Goal: Task Accomplishment & Management: Use online tool/utility

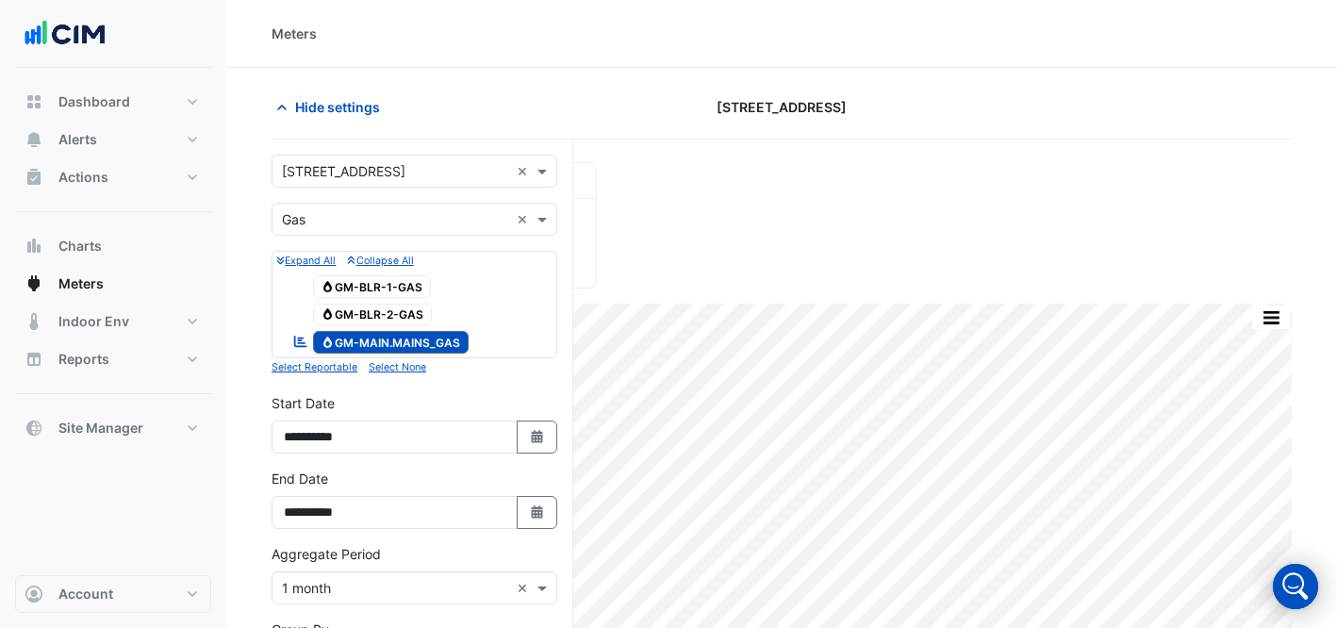
click at [361, 156] on div "**********" at bounding box center [422, 545] width 302 height 811
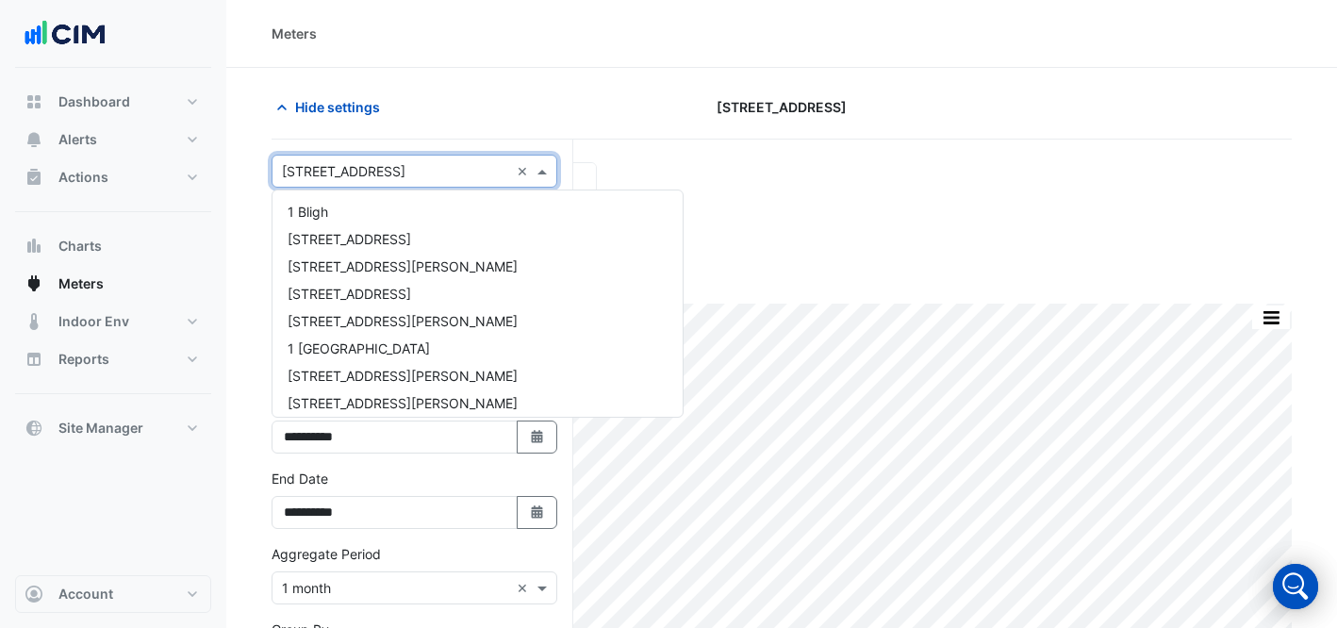
click at [426, 173] on input "text" at bounding box center [395, 172] width 227 height 20
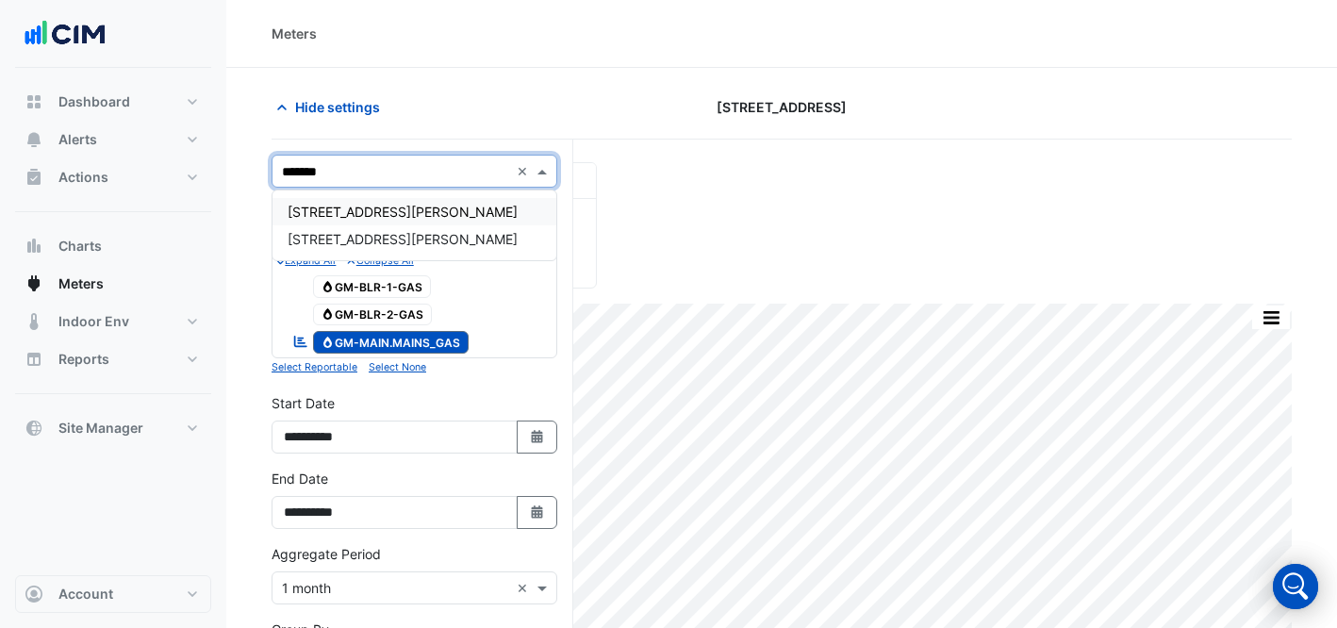
type input "********"
click at [427, 219] on div "[STREET_ADDRESS][PERSON_NAME]" at bounding box center [414, 211] width 284 height 27
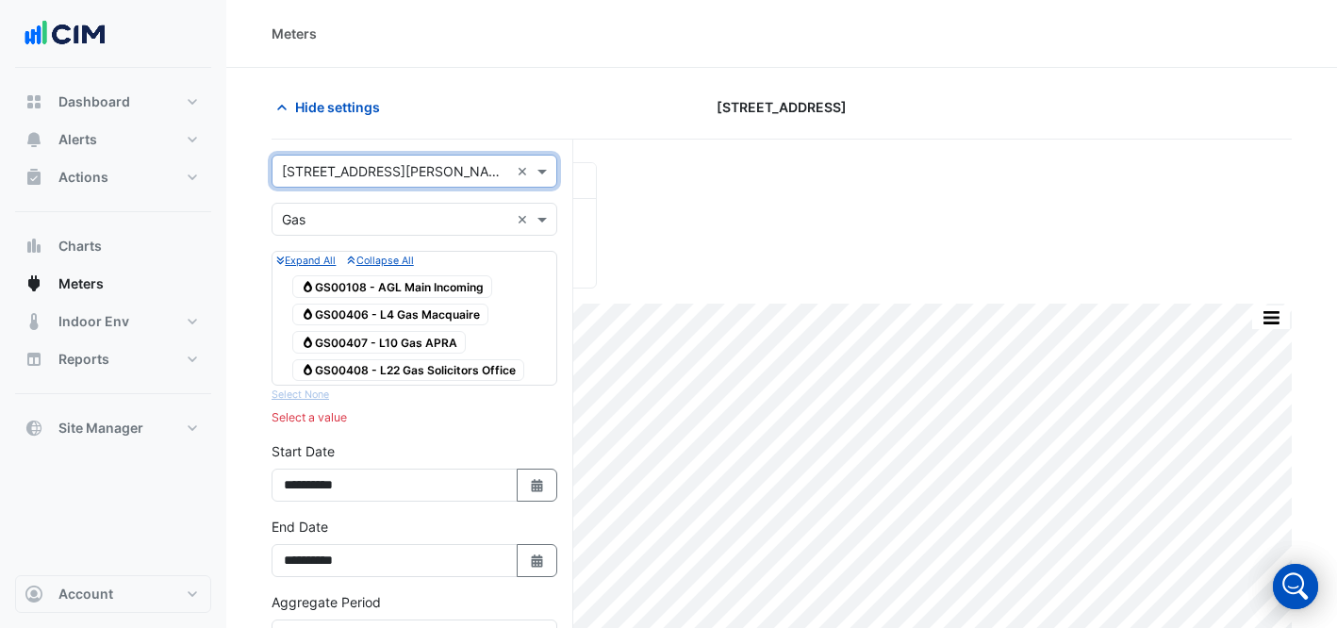
click at [451, 222] on input "text" at bounding box center [395, 220] width 227 height 20
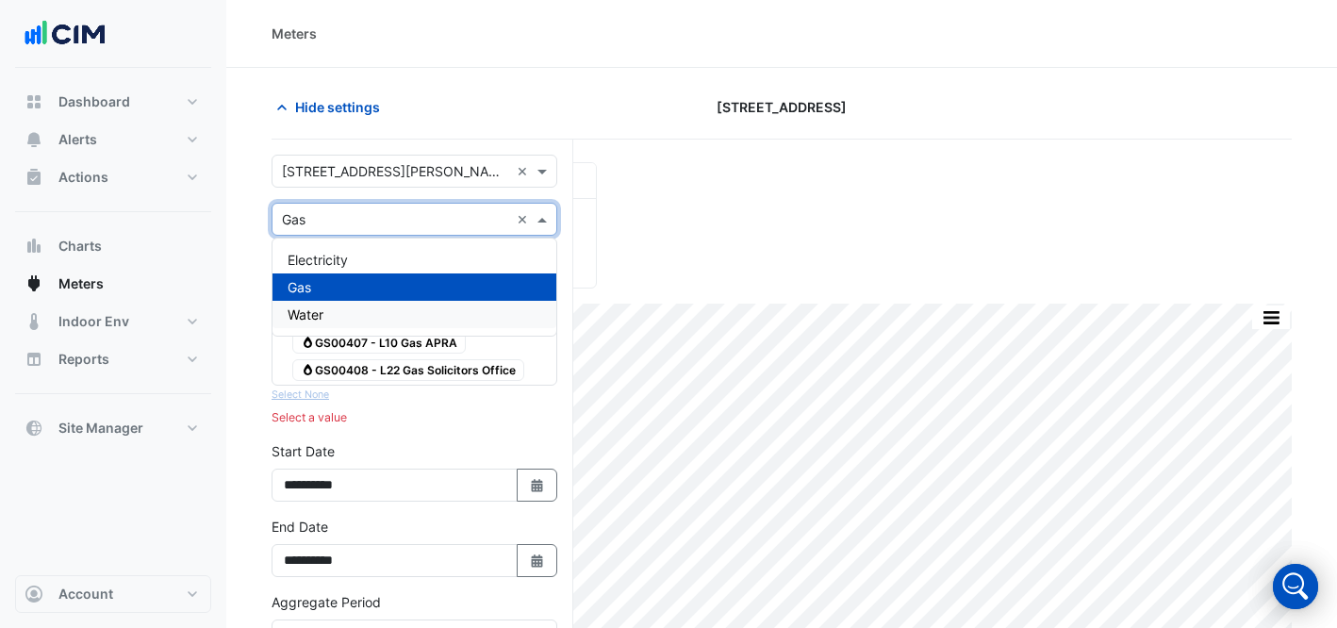
click at [413, 317] on div "Water" at bounding box center [414, 314] width 284 height 27
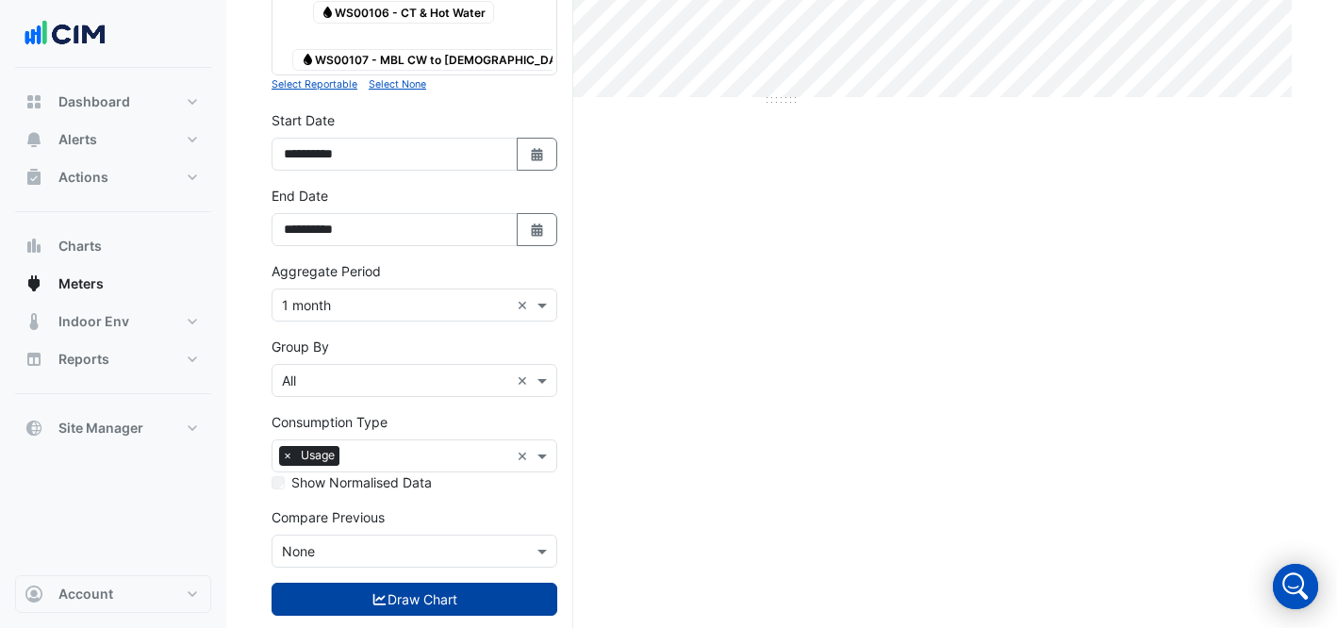
click at [432, 583] on button "Draw Chart" at bounding box center [414, 599] width 286 height 33
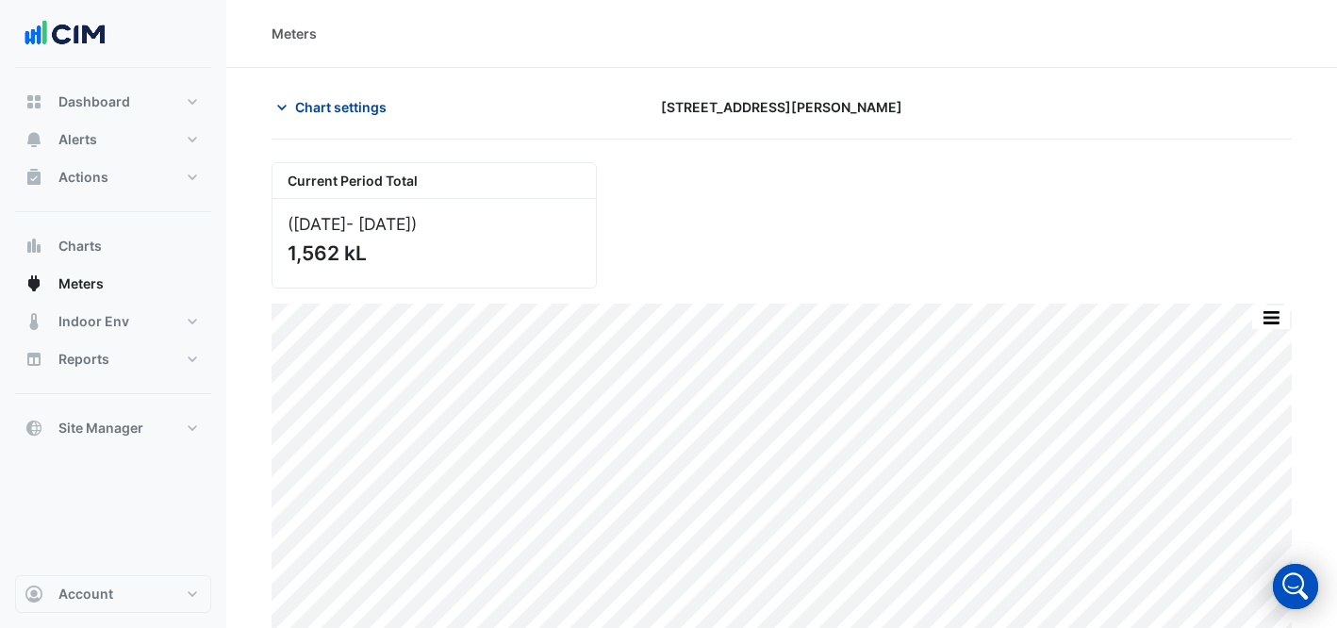
click at [307, 110] on span "Chart settings" at bounding box center [340, 107] width 91 height 20
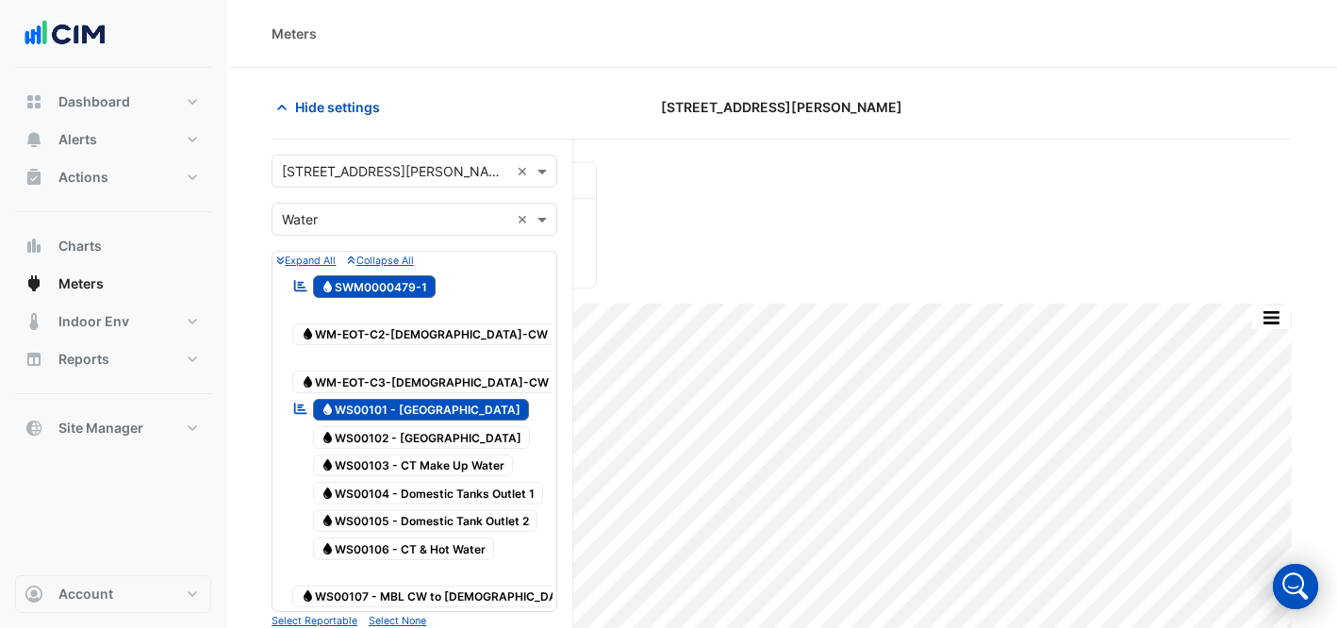
click at [362, 177] on input "text" at bounding box center [395, 172] width 227 height 20
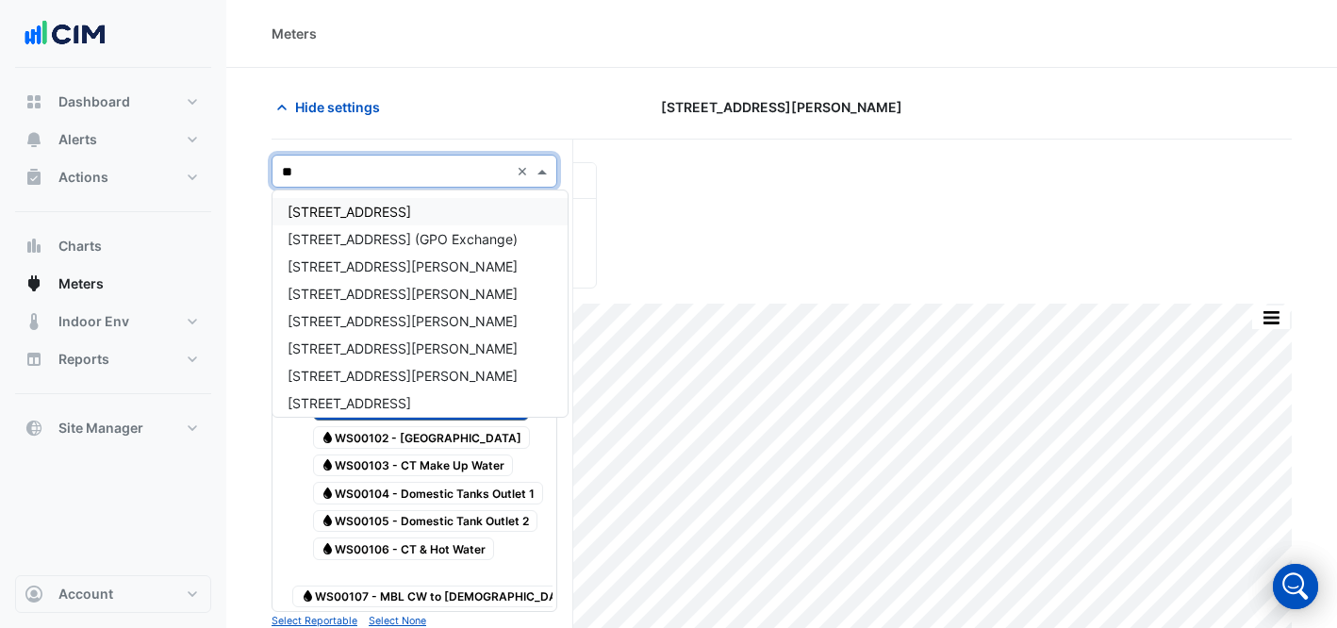
type input "***"
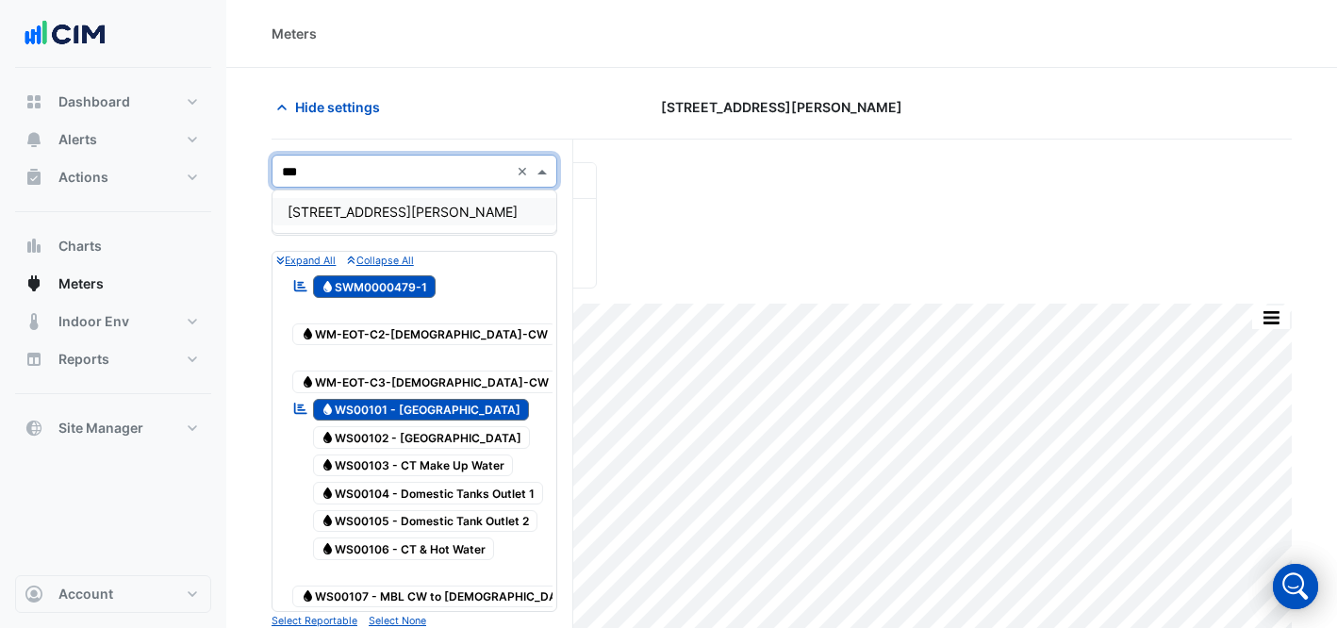
click at [445, 212] on div "[STREET_ADDRESS][PERSON_NAME]" at bounding box center [414, 211] width 284 height 27
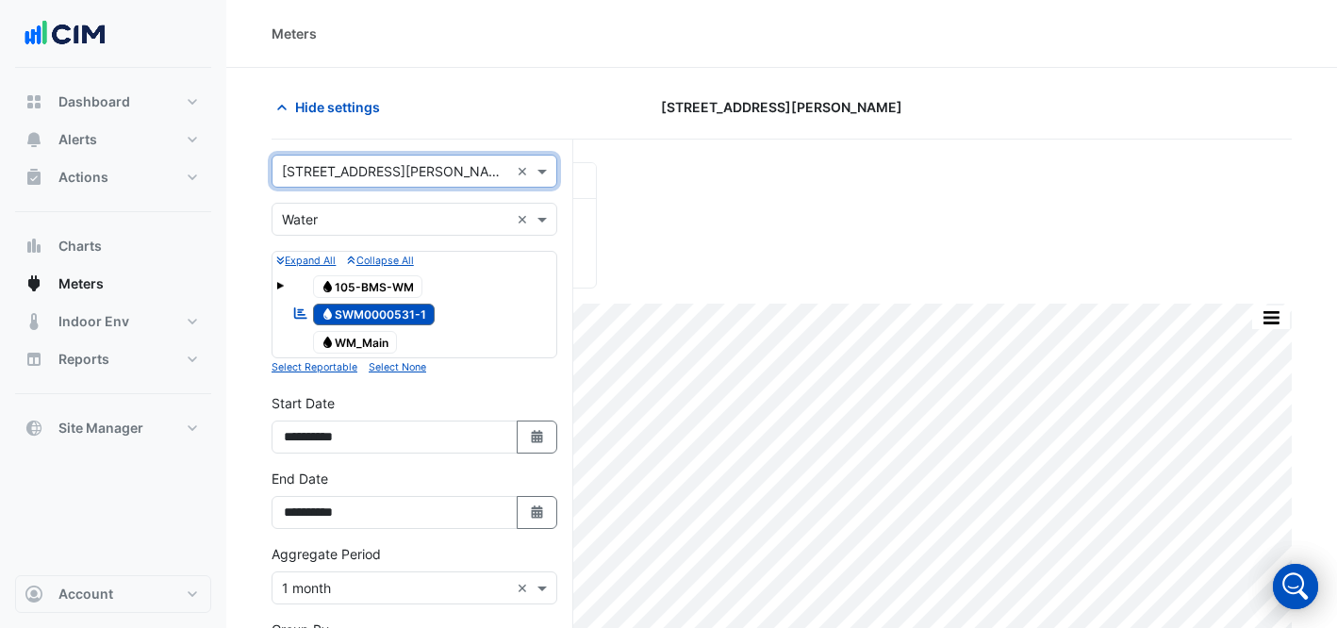
scroll to position [321, 0]
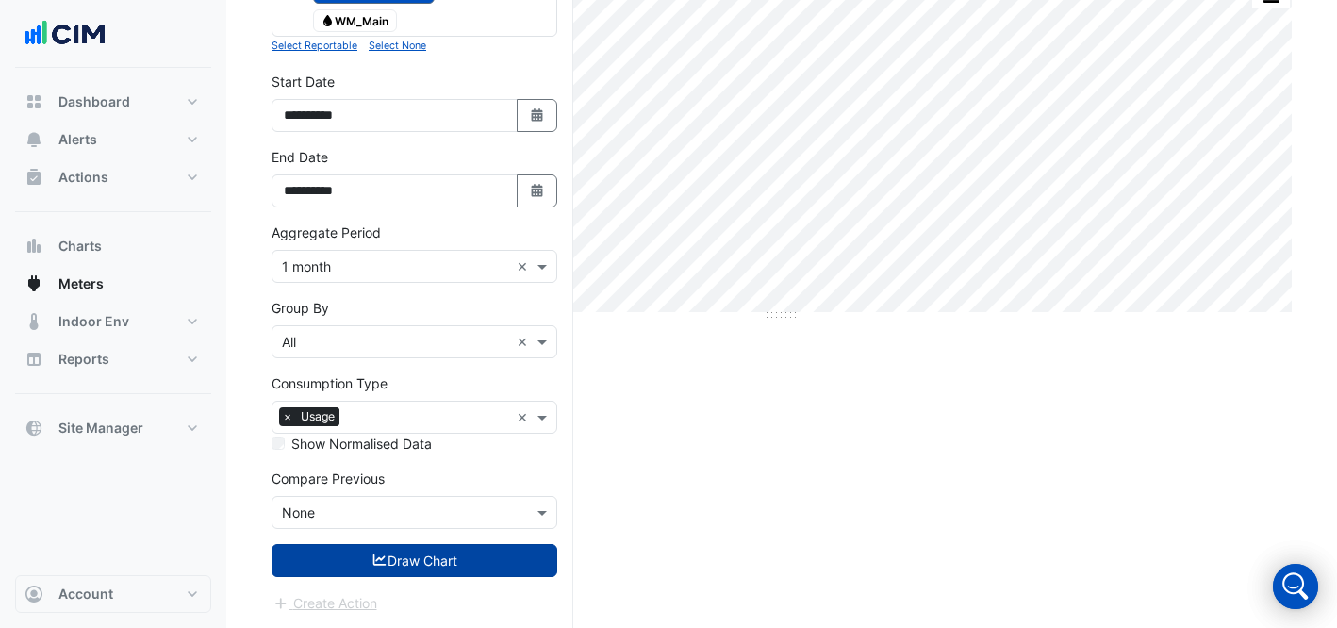
click at [507, 560] on button "Draw Chart" at bounding box center [414, 560] width 286 height 33
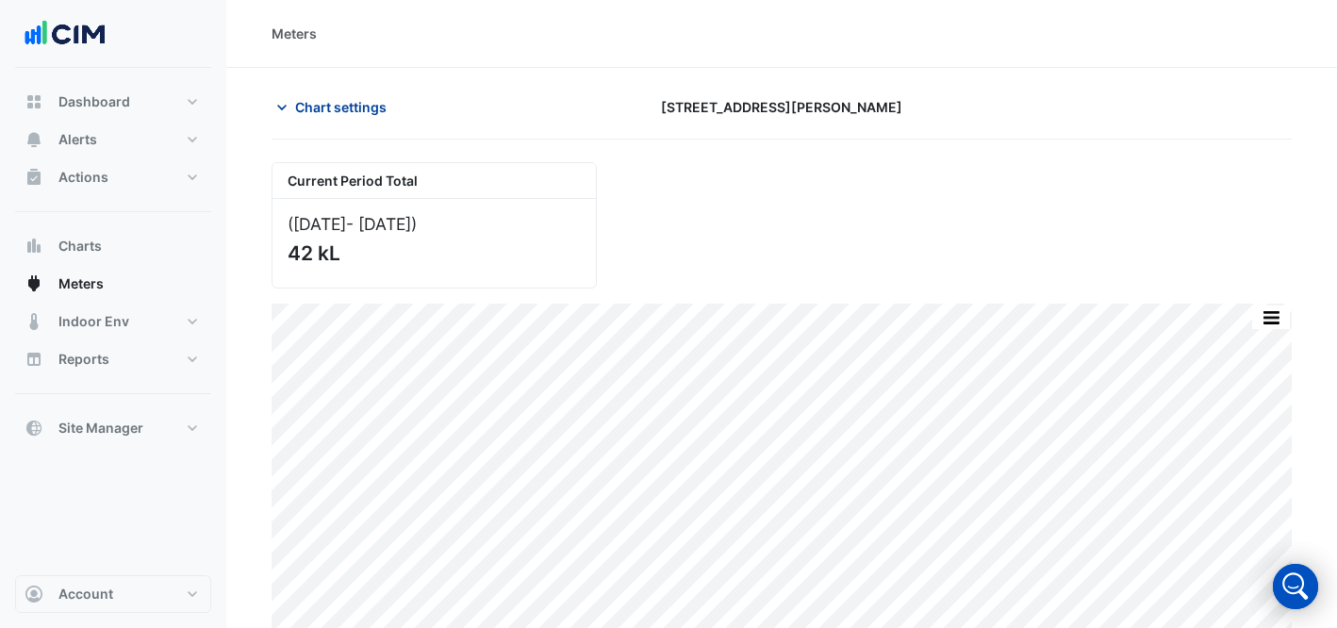
click at [369, 97] on span "Chart settings" at bounding box center [340, 107] width 91 height 20
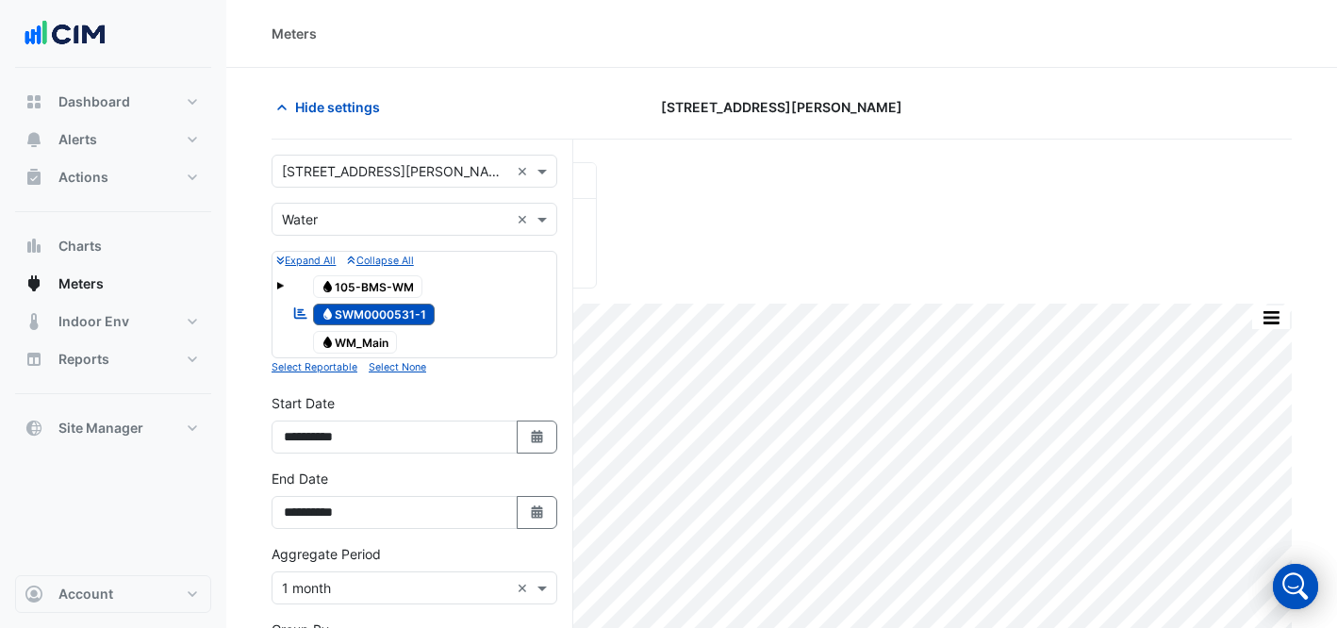
click at [379, 205] on div "Utility Type × Water ×" at bounding box center [414, 219] width 286 height 33
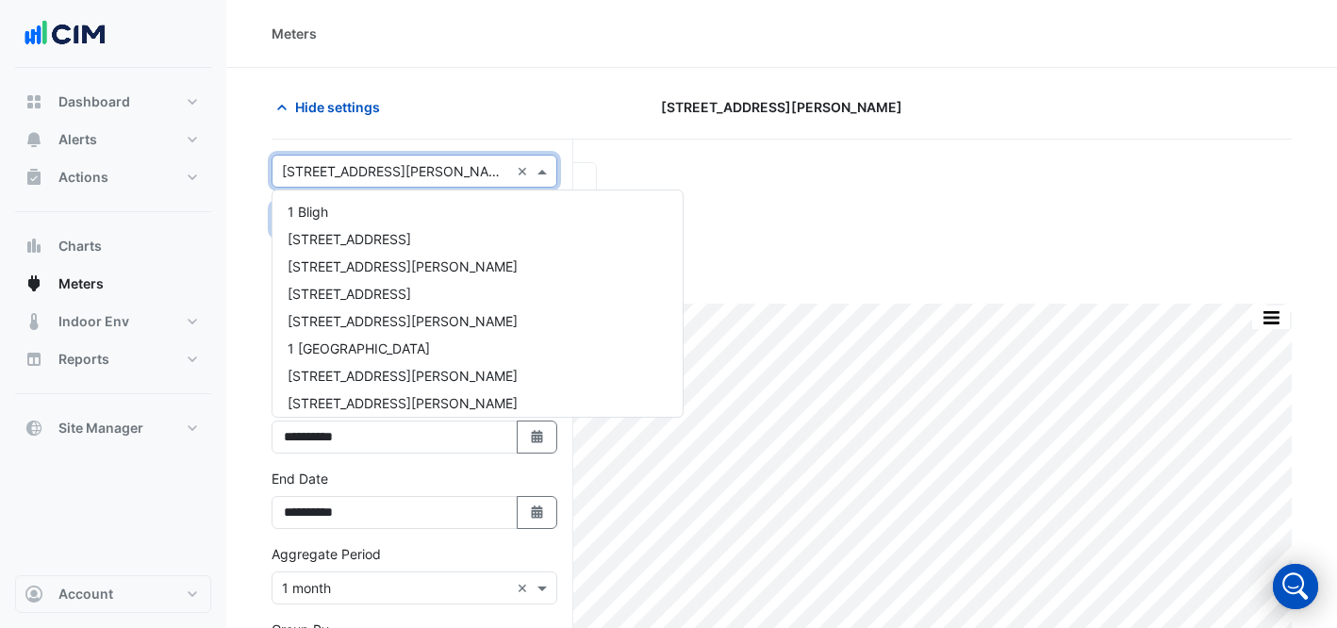
click at [372, 179] on div "Select a Site × [STREET_ADDRESS][PERSON_NAME]" at bounding box center [390, 171] width 237 height 20
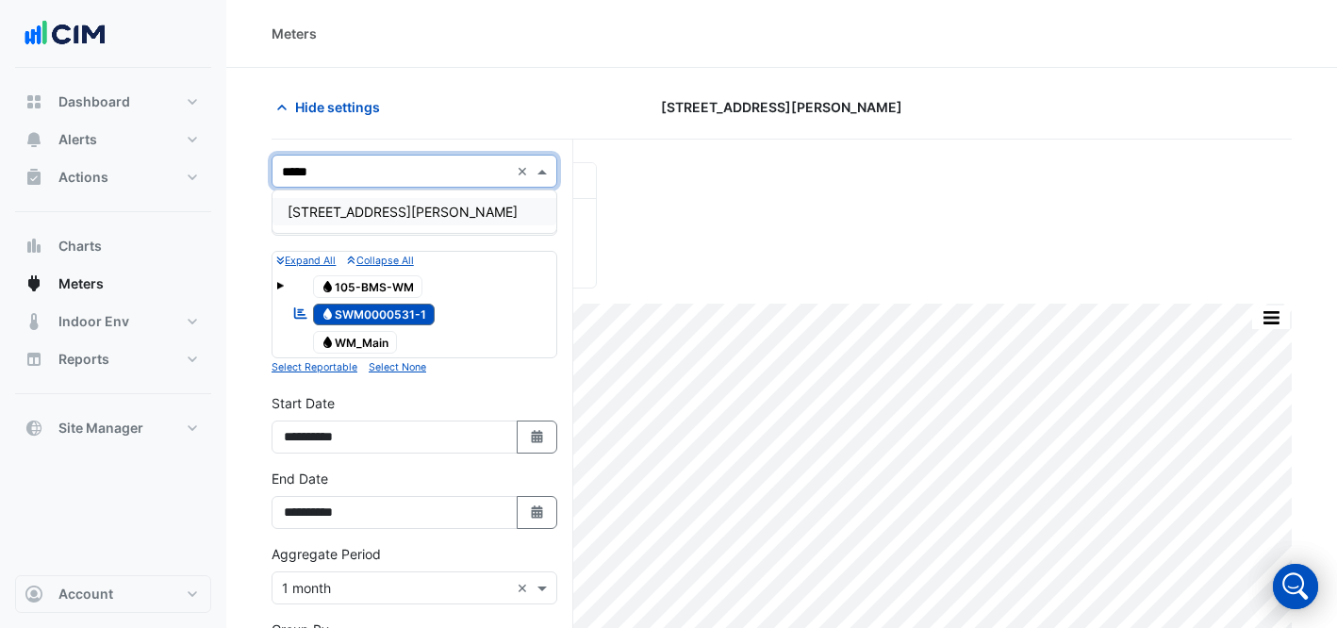
type input "******"
click at [371, 216] on span "[STREET_ADDRESS][PERSON_NAME]" at bounding box center [403, 212] width 230 height 16
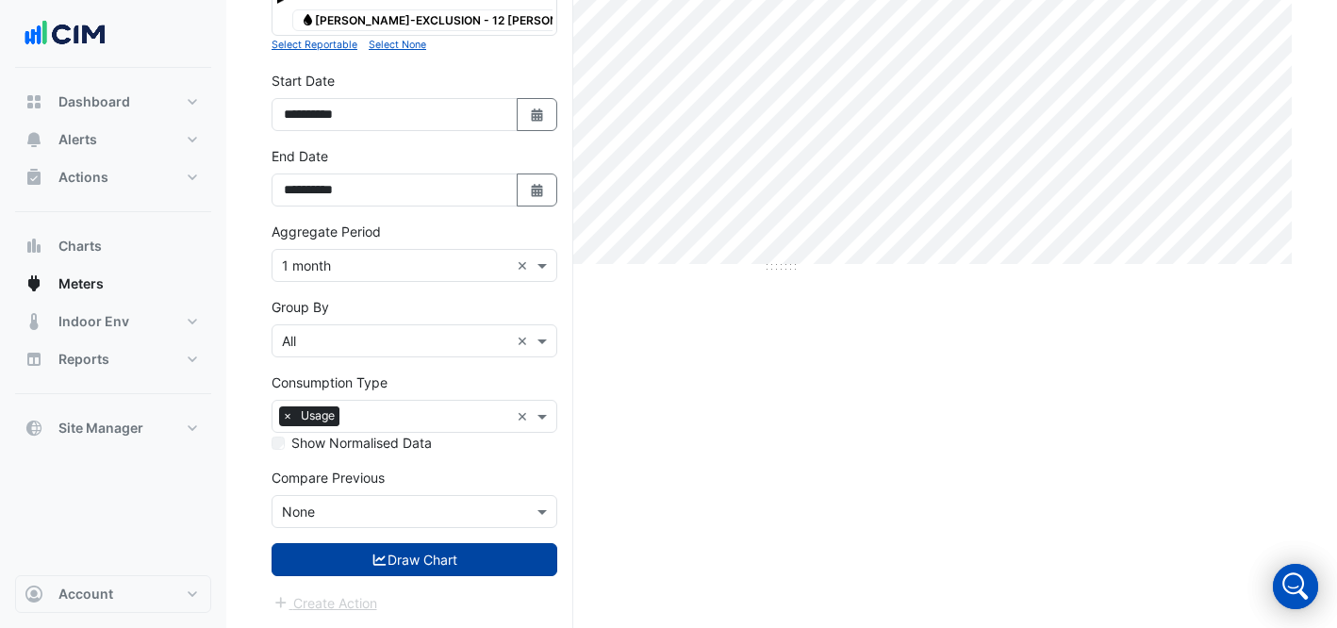
click at [411, 544] on button "Draw Chart" at bounding box center [414, 559] width 286 height 33
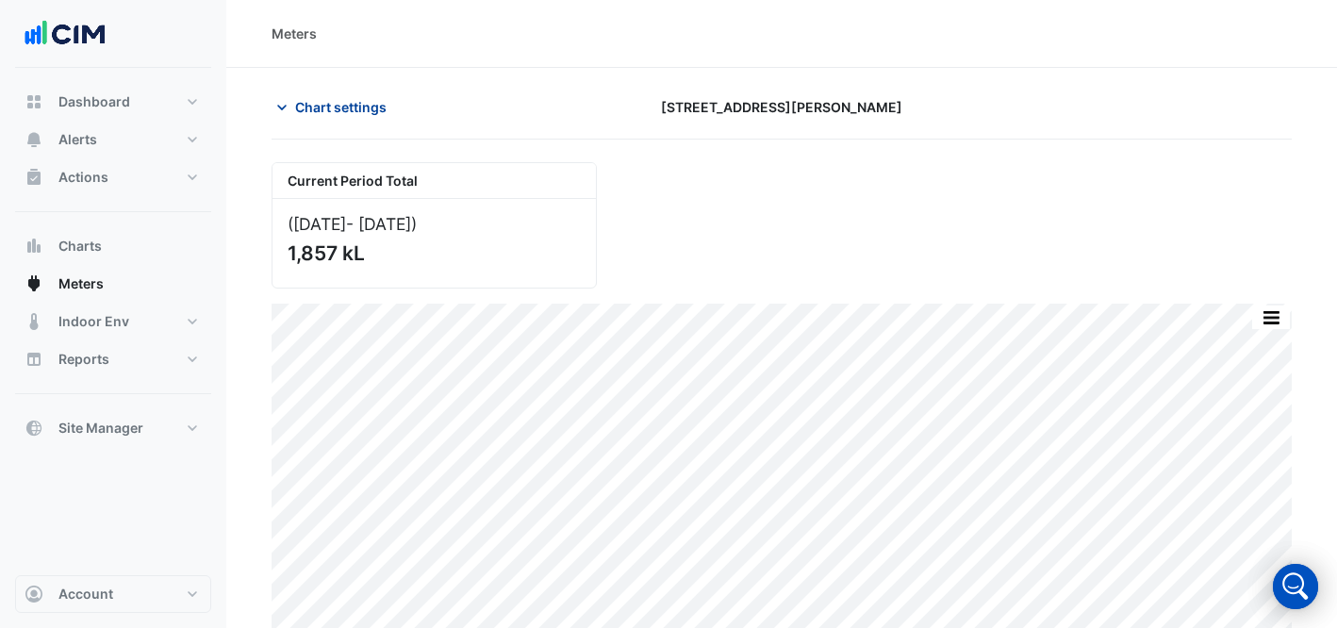
click at [351, 114] on span "Chart settings" at bounding box center [340, 107] width 91 height 20
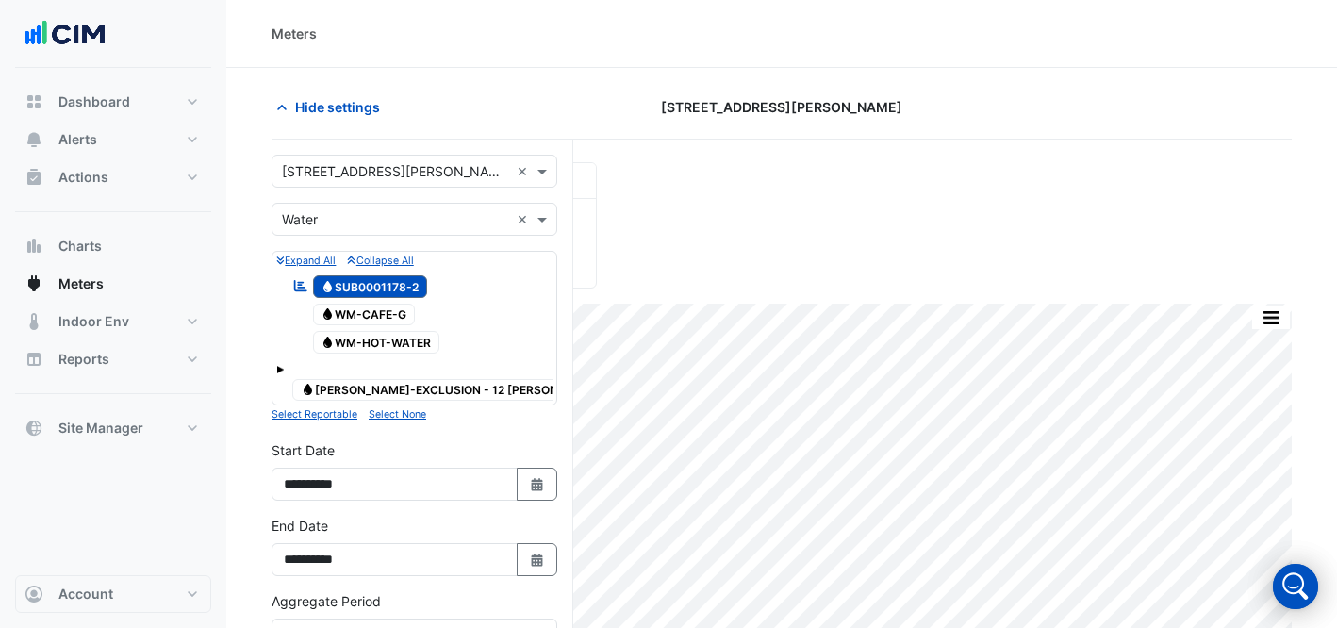
click at [355, 166] on input "text" at bounding box center [395, 172] width 227 height 20
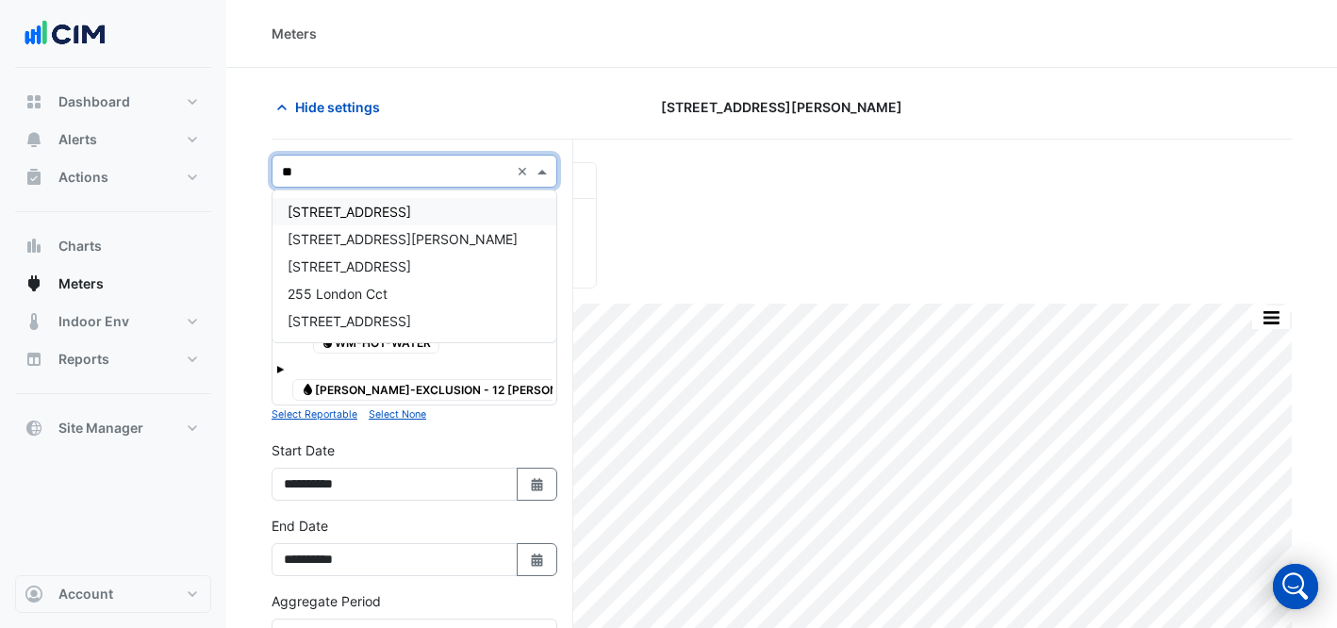
type input "**"
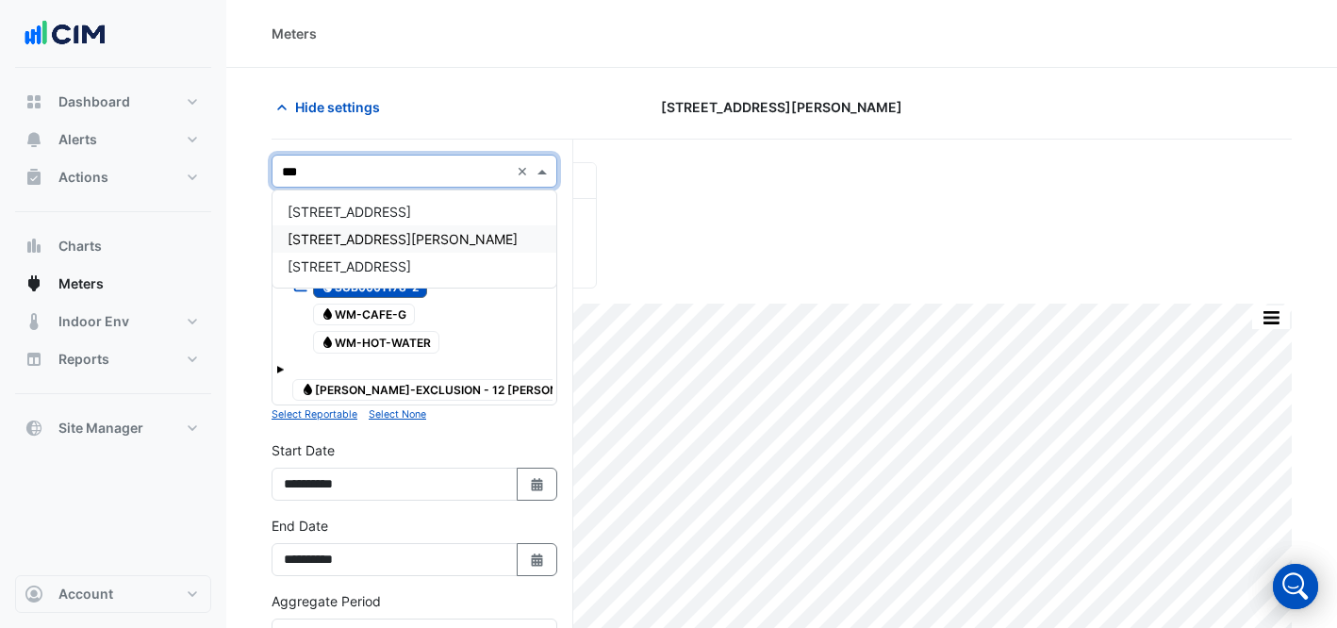
click at [374, 233] on span "[STREET_ADDRESS][PERSON_NAME]" at bounding box center [403, 239] width 230 height 16
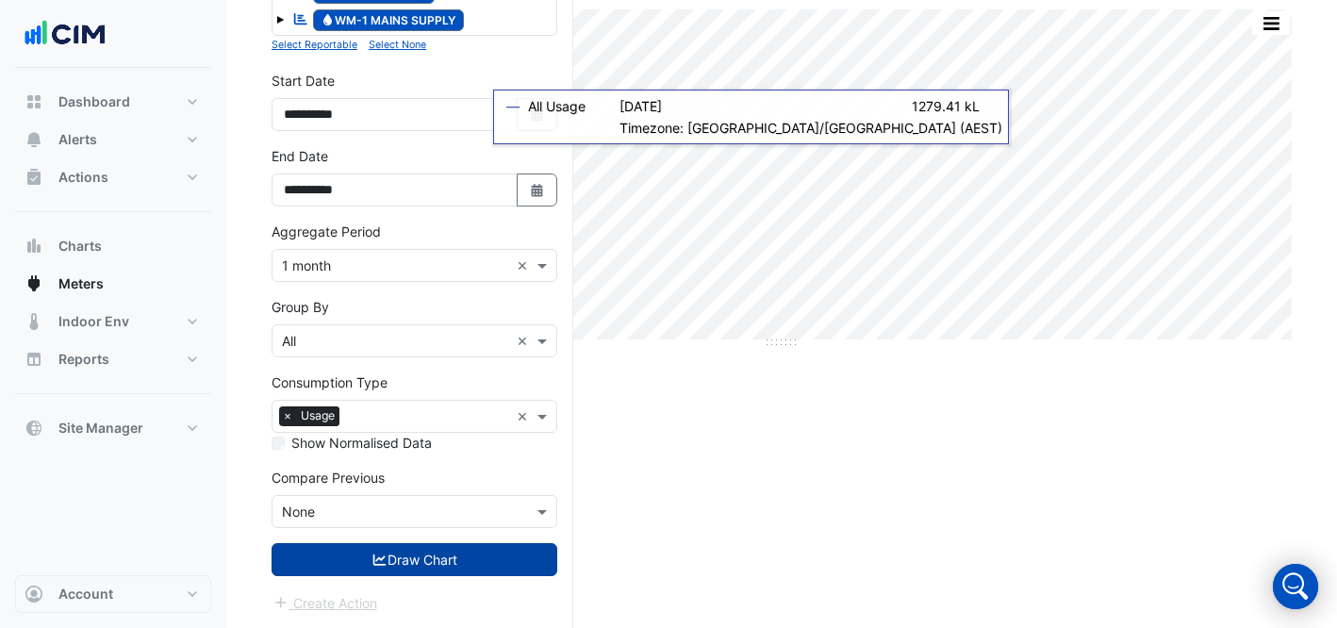
click at [461, 560] on button "Draw Chart" at bounding box center [414, 559] width 286 height 33
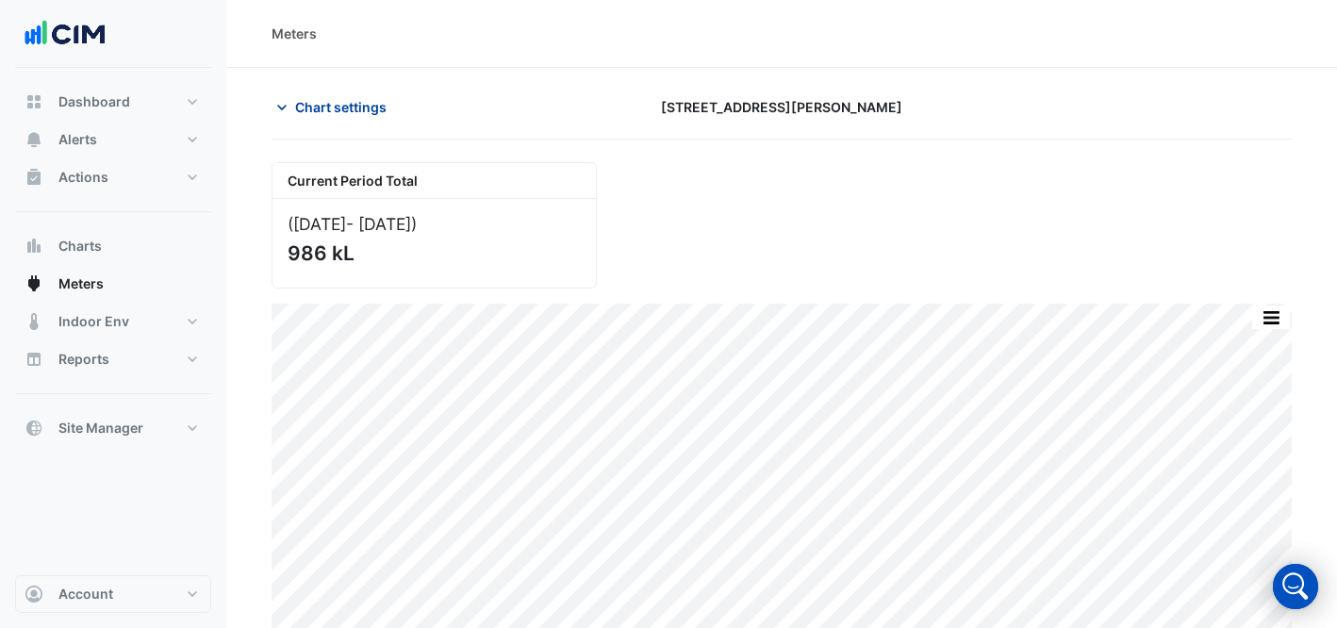
click at [345, 117] on button "Chart settings" at bounding box center [334, 106] width 127 height 33
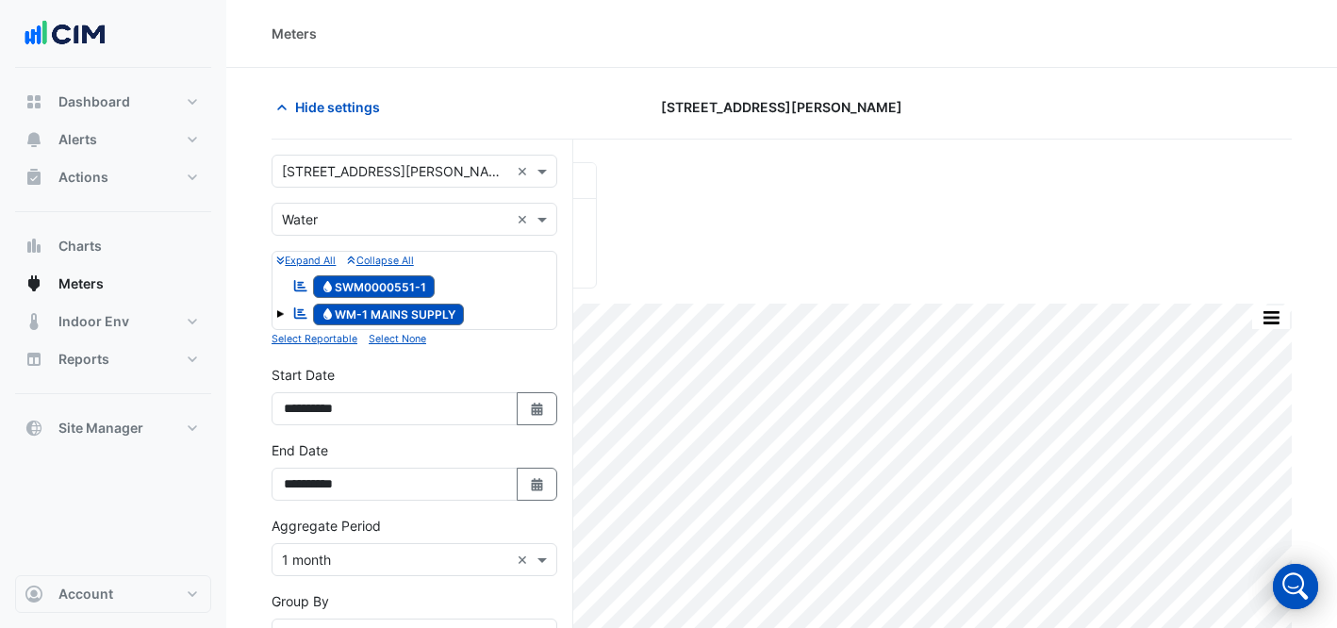
click at [386, 166] on input "text" at bounding box center [395, 172] width 227 height 20
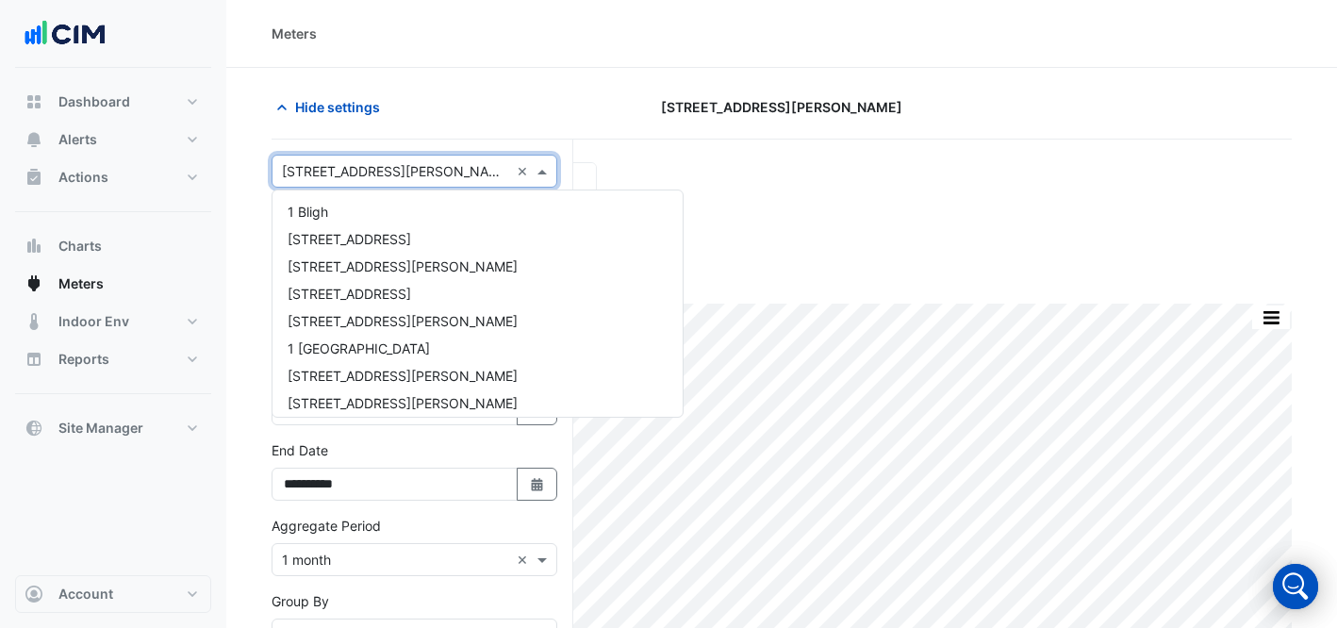
scroll to position [2714, 0]
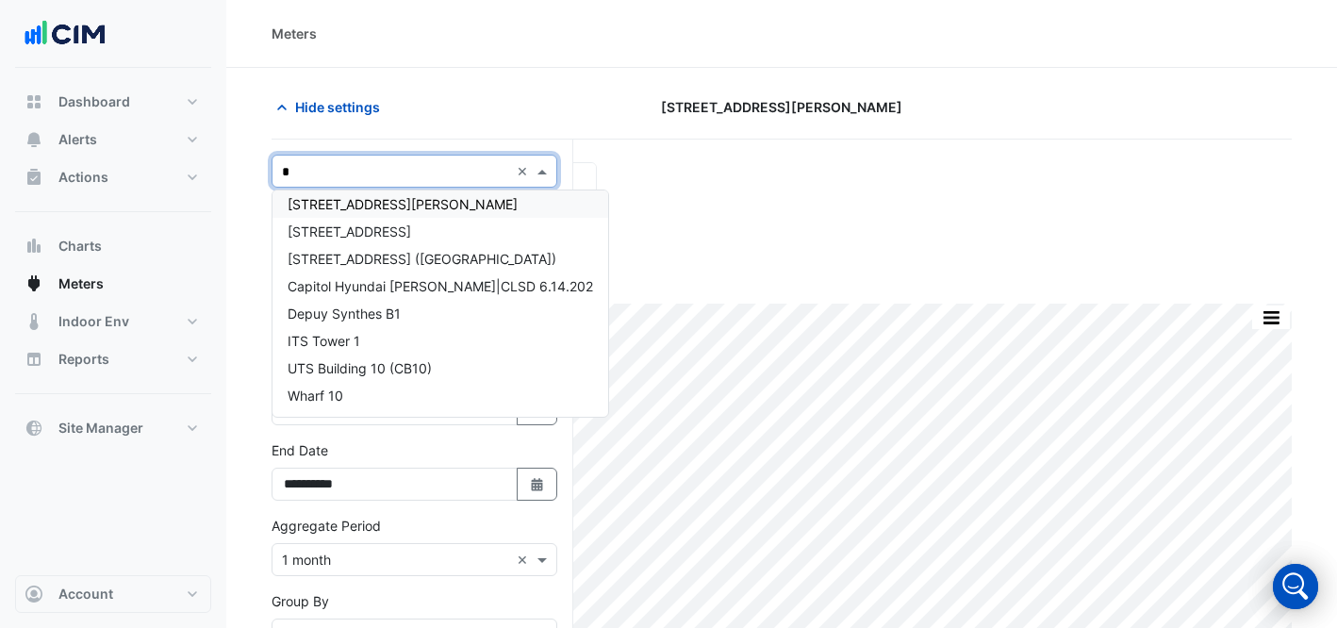
type input "**"
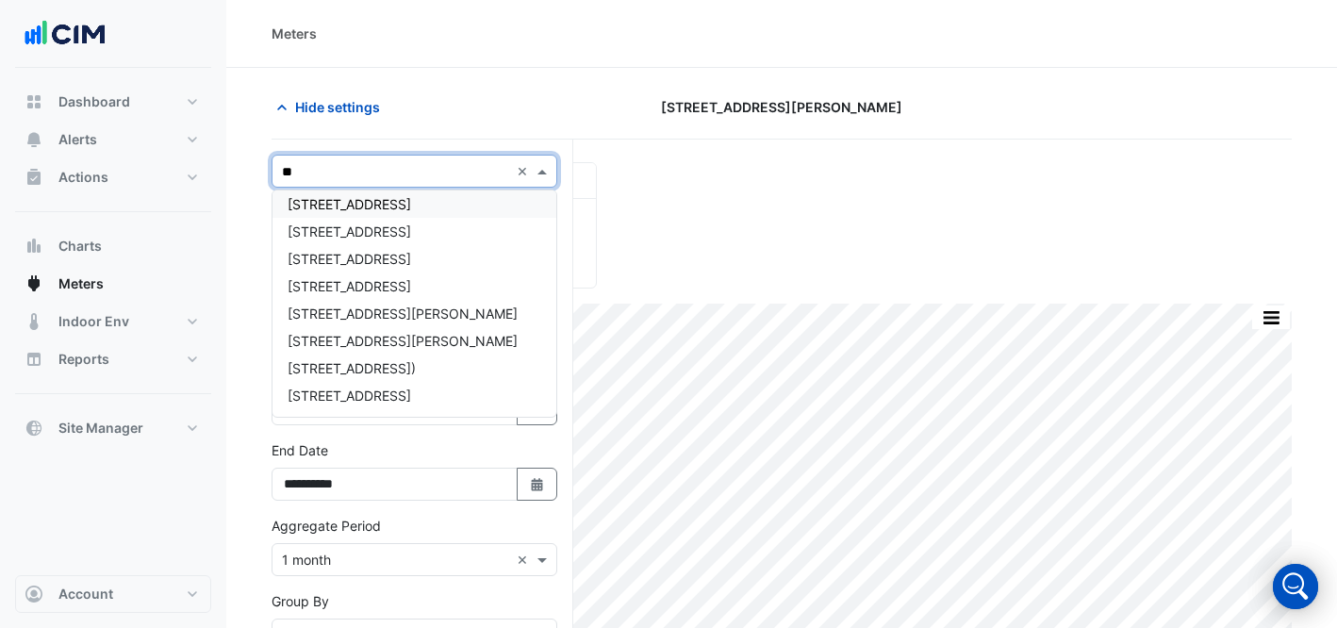
click at [325, 194] on div "[STREET_ADDRESS]" at bounding box center [414, 203] width 284 height 27
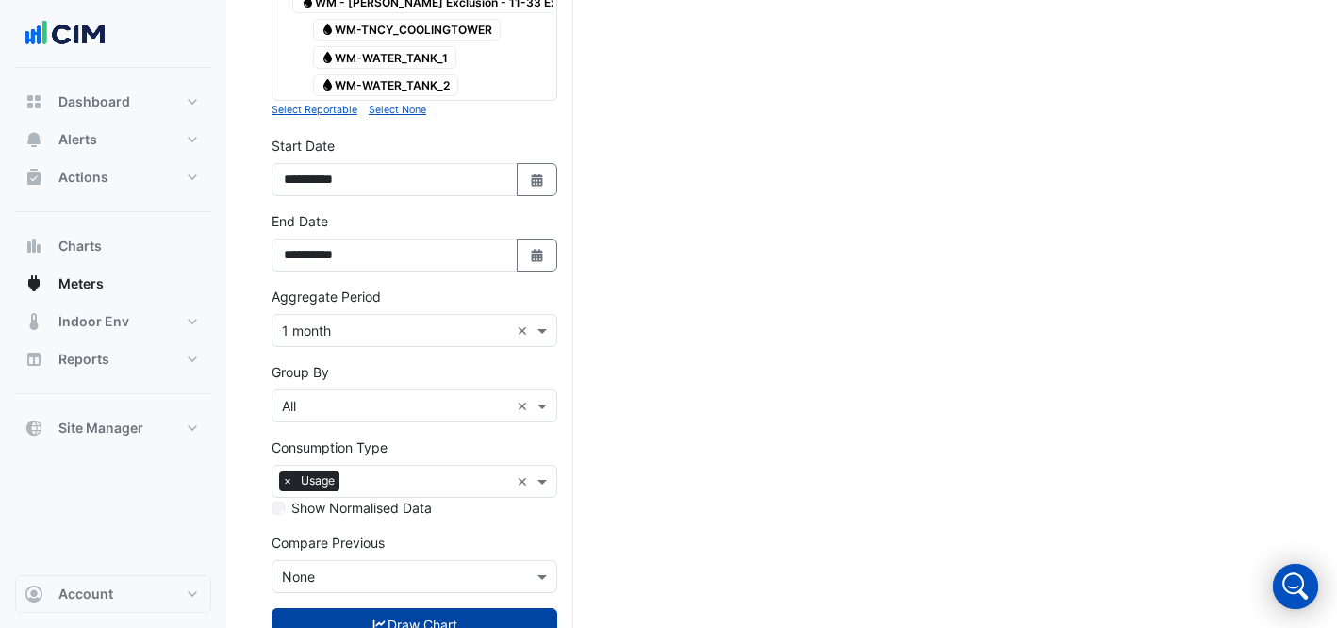
click at [413, 608] on button "Draw Chart" at bounding box center [414, 624] width 286 height 33
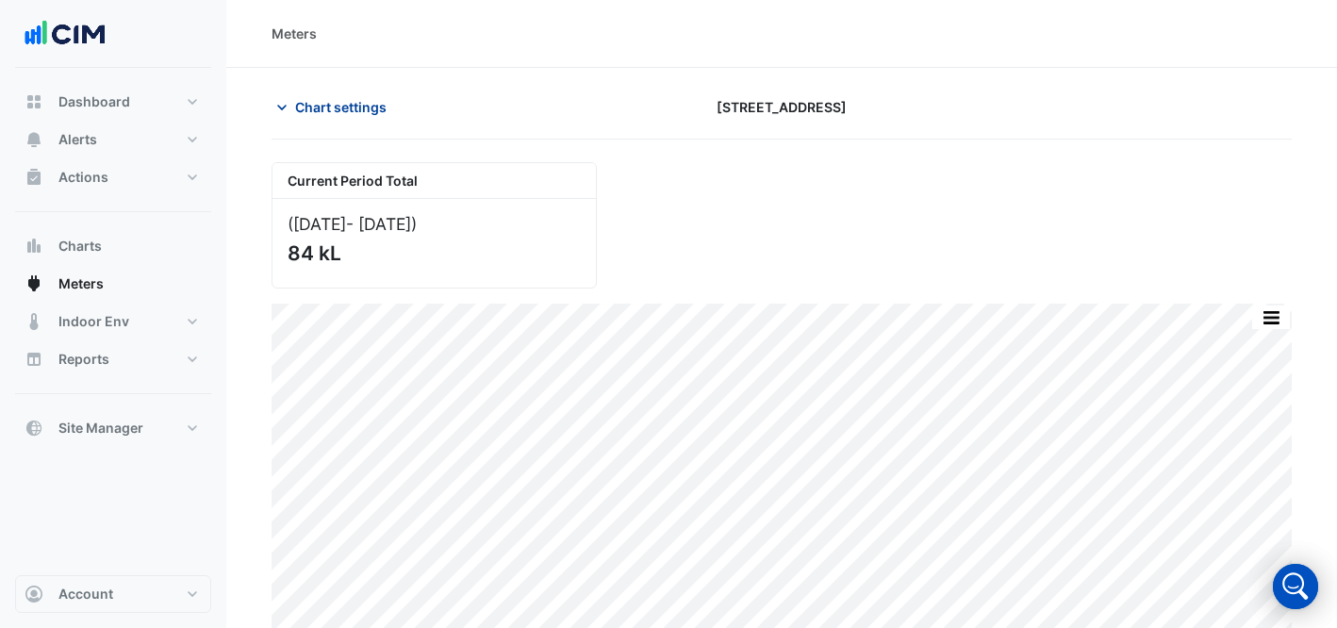
click at [372, 116] on span "Chart settings" at bounding box center [340, 107] width 91 height 20
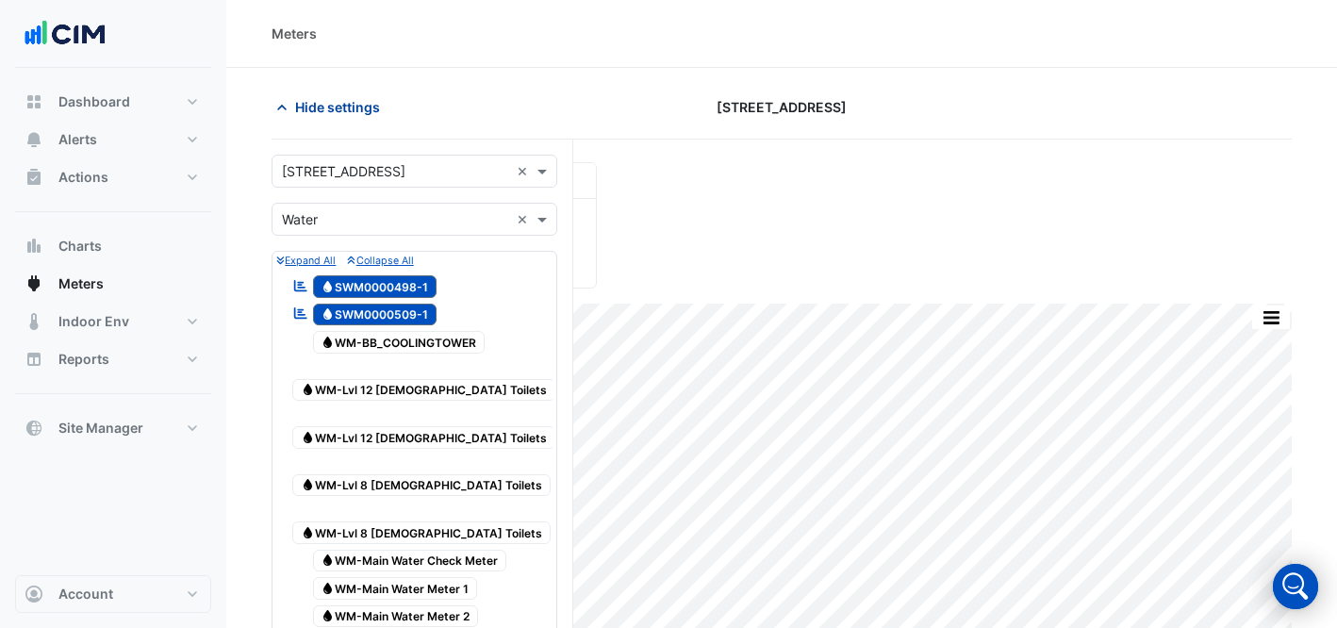
click at [356, 101] on span "Hide settings" at bounding box center [337, 107] width 85 height 20
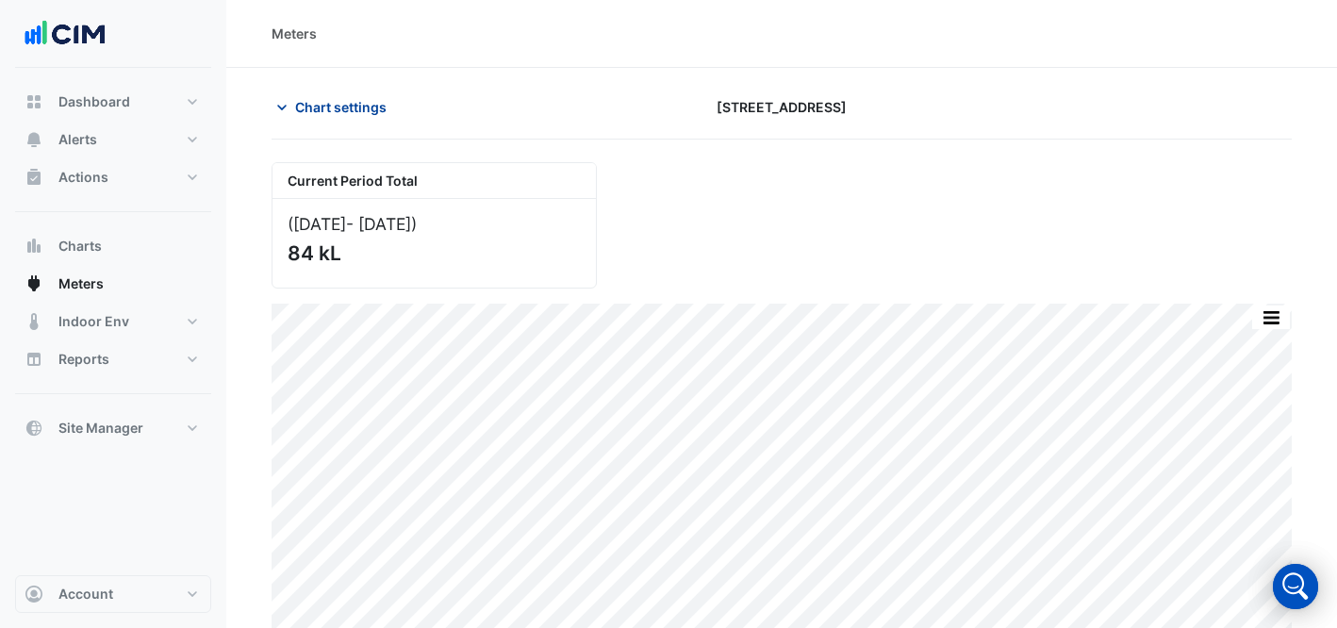
click at [355, 104] on span "Chart settings" at bounding box center [340, 107] width 91 height 20
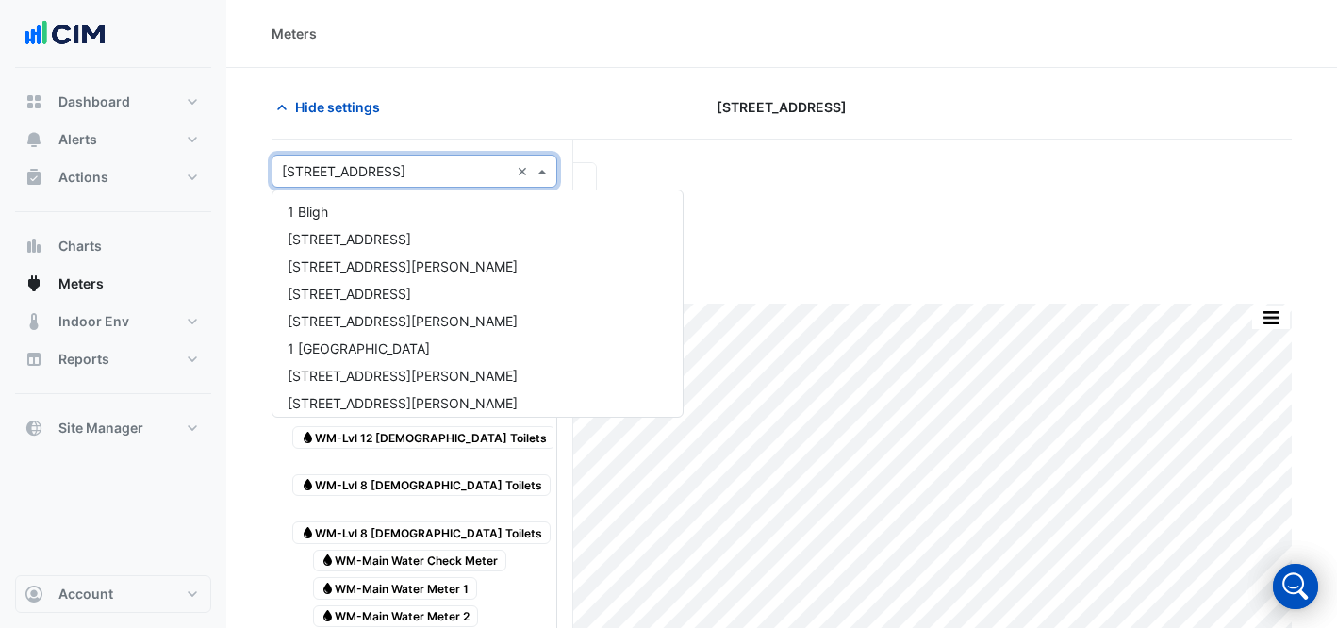
click at [380, 173] on input "text" at bounding box center [395, 172] width 227 height 20
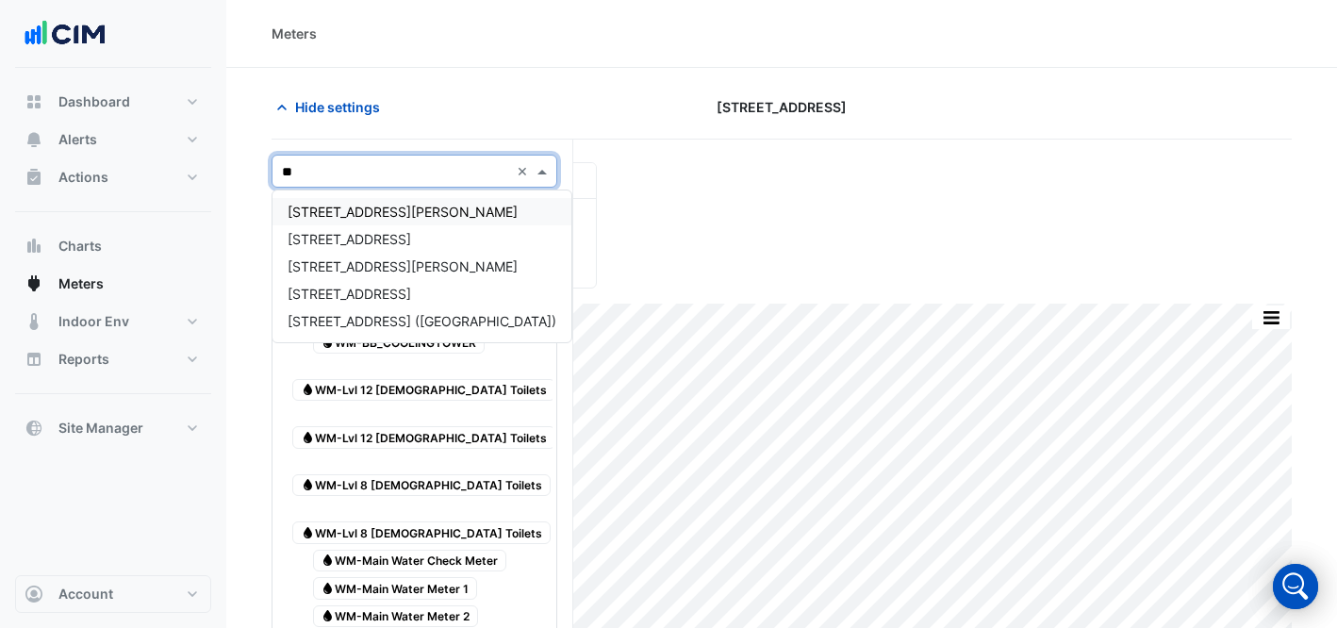
type input "***"
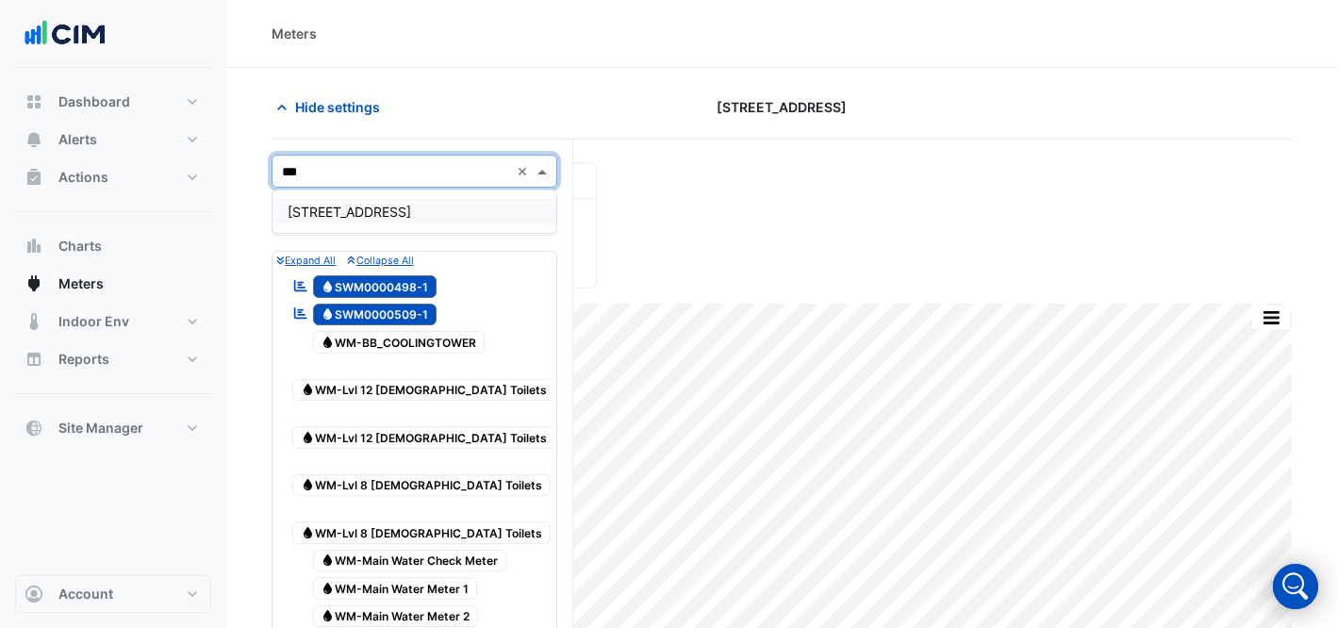
click at [384, 214] on span "[STREET_ADDRESS]" at bounding box center [349, 212] width 123 height 16
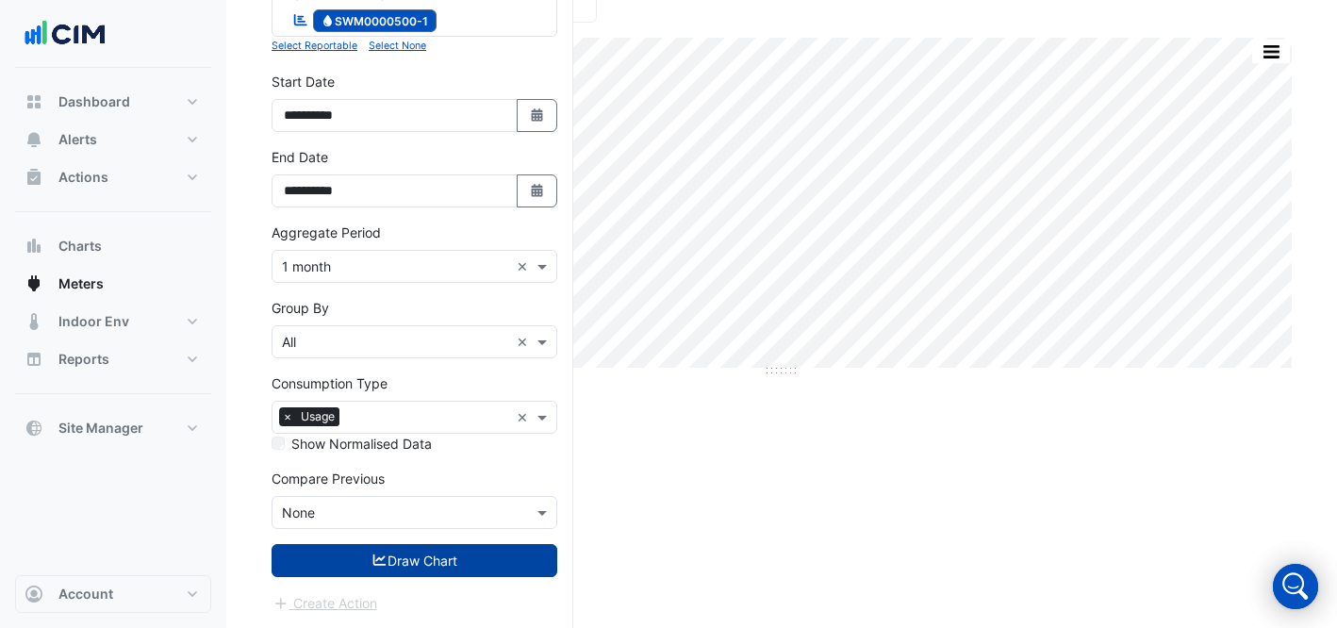
click at [452, 555] on button "Draw Chart" at bounding box center [414, 560] width 286 height 33
